Goal: Information Seeking & Learning: Learn about a topic

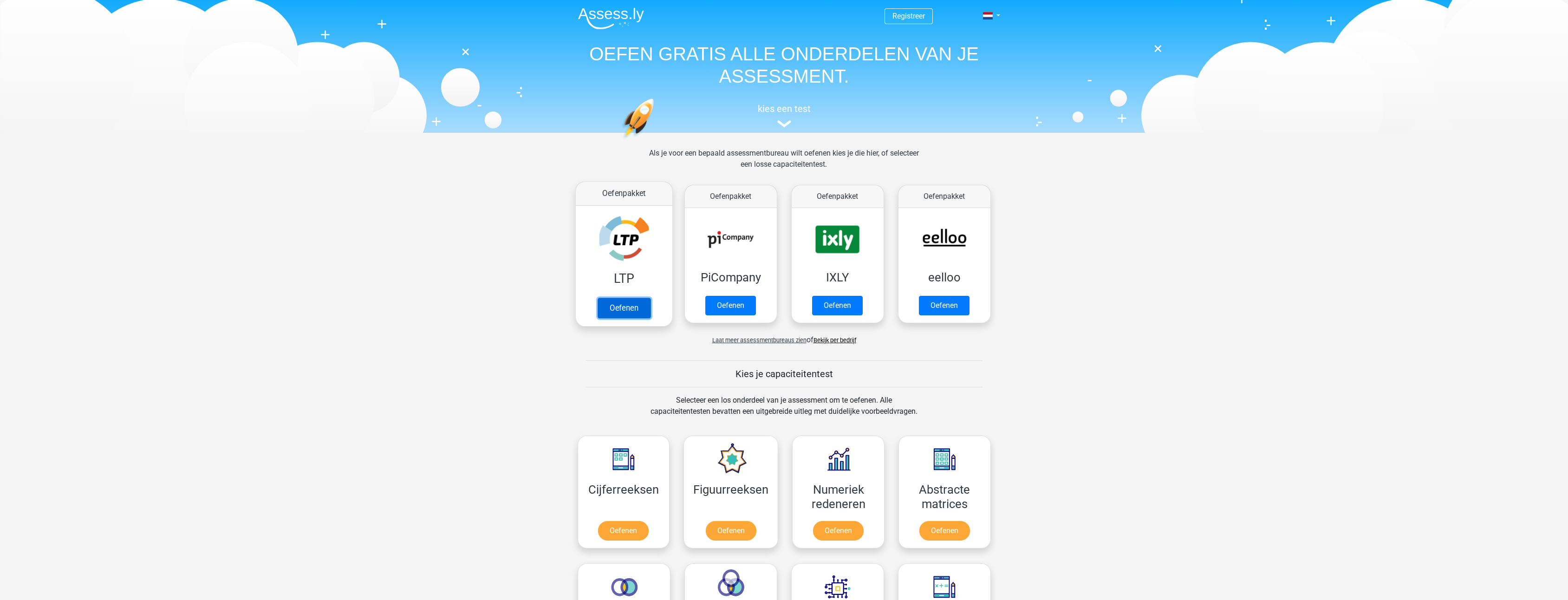
click at [626, 303] on link "Oefenen" at bounding box center [623, 308] width 53 height 20
click at [786, 340] on span "Laat meer assessmentbureaus zien" at bounding box center [760, 340] width 94 height 7
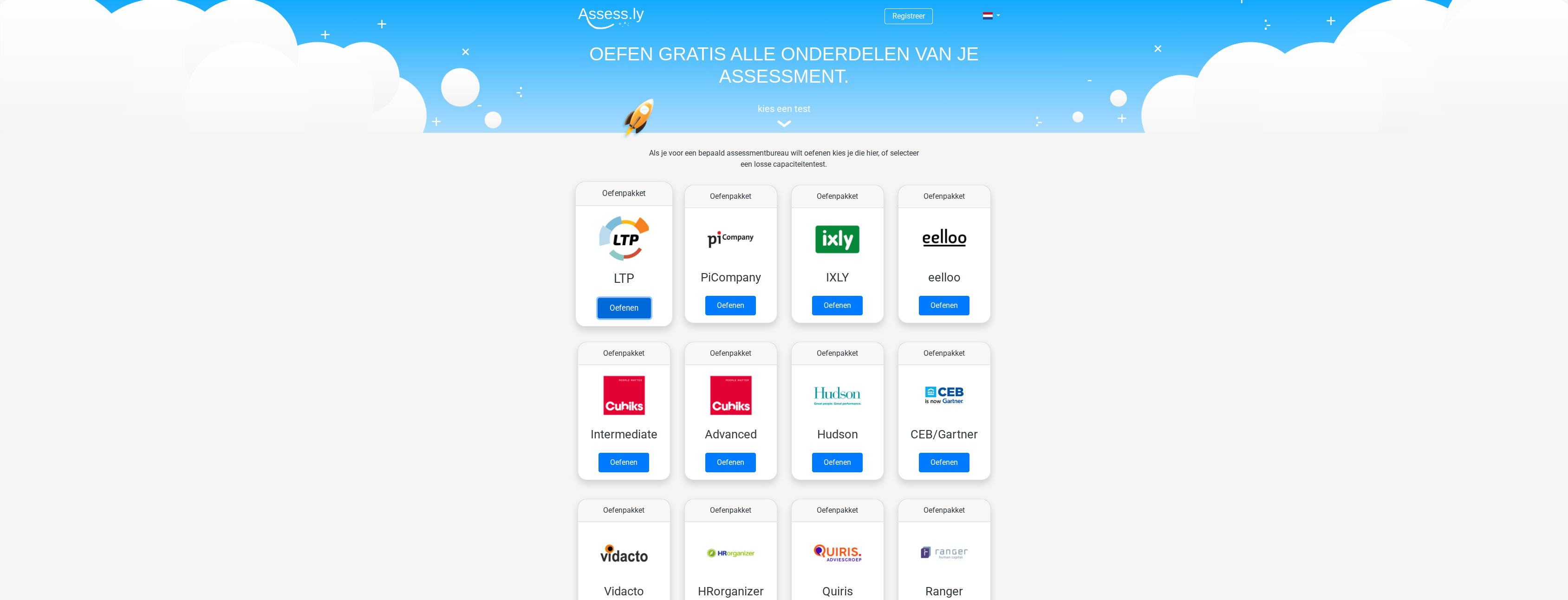
click at [629, 308] on link "Oefenen" at bounding box center [623, 308] width 53 height 20
